Goal: Communication & Community: Participate in discussion

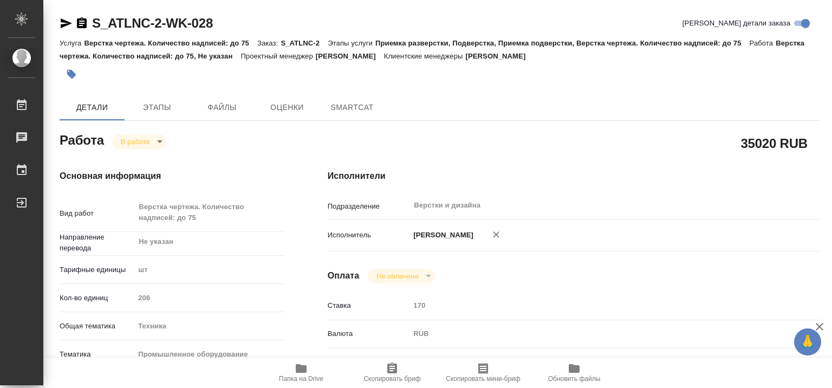
type textarea "x"
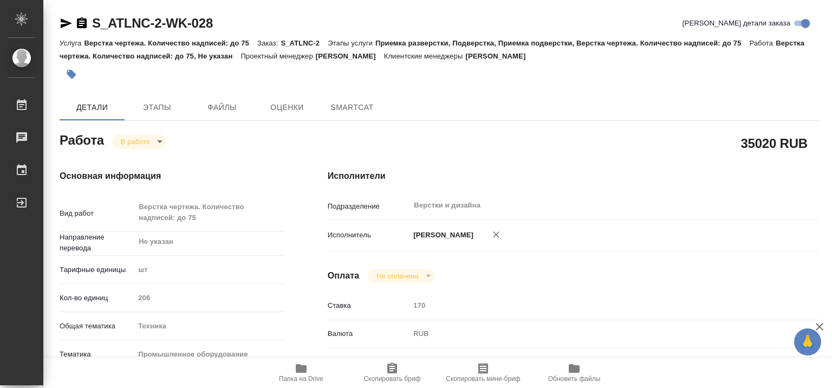
type textarea "x"
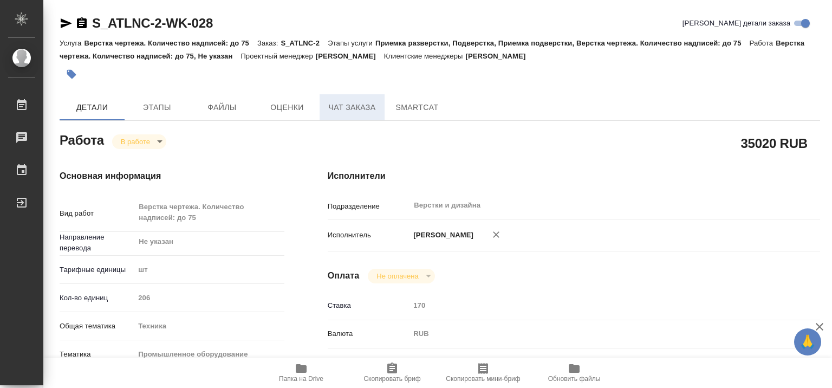
type textarea "x"
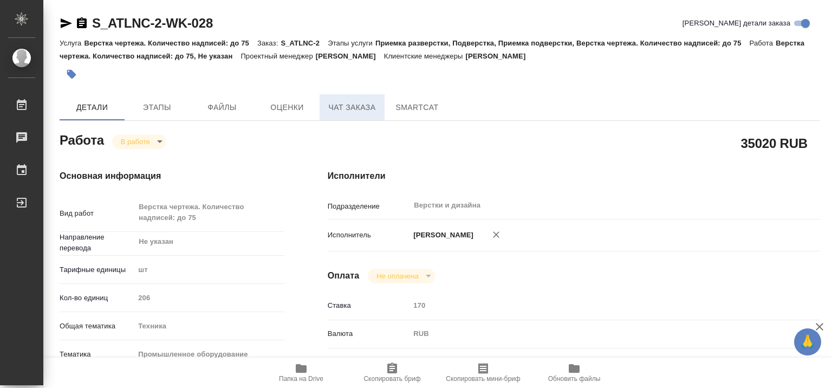
type textarea "x"
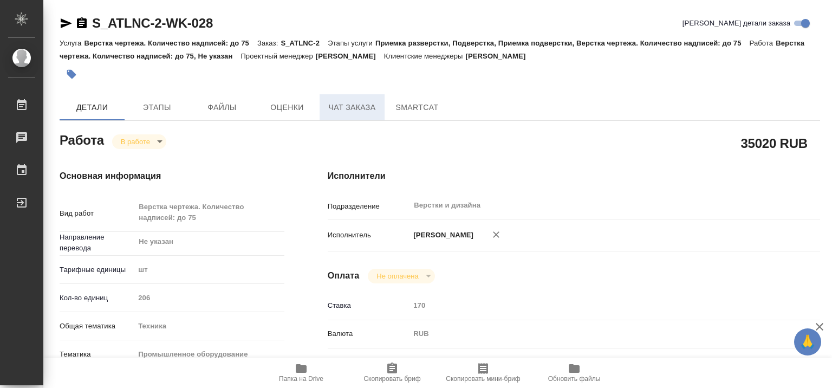
click at [353, 107] on span "Чат заказа" at bounding box center [352, 108] width 52 height 14
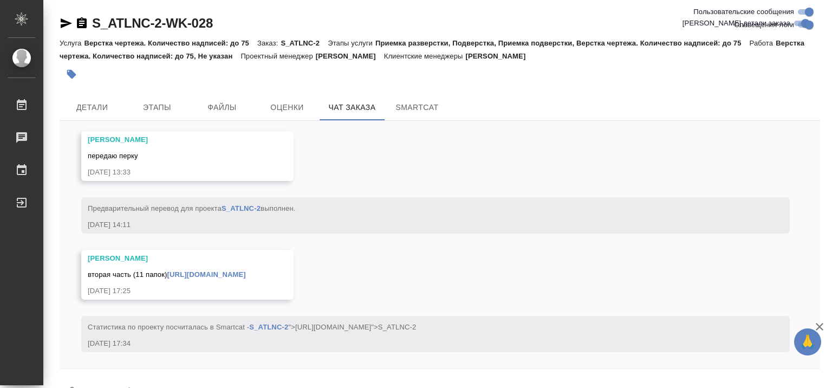
scroll to position [9467, 0]
